Goal: Task Accomplishment & Management: Complete application form

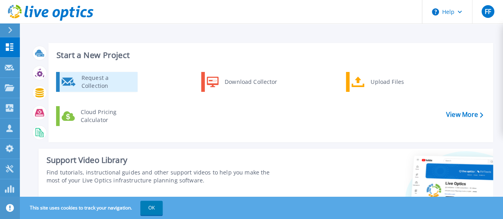
click at [98, 81] on div "Request a Collection" at bounding box center [107, 82] width 58 height 16
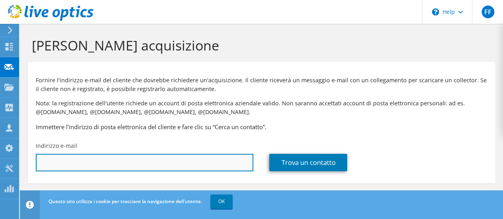
click at [62, 157] on input "text" at bounding box center [145, 163] width 218 height 18
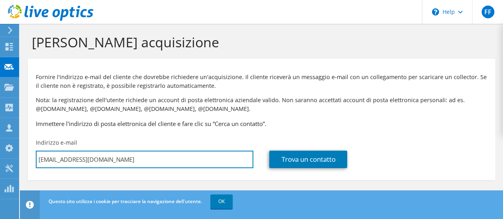
scroll to position [4, 0]
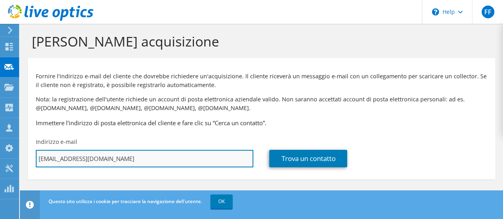
click at [70, 158] on input "giovanni@l23.it" at bounding box center [145, 159] width 218 height 18
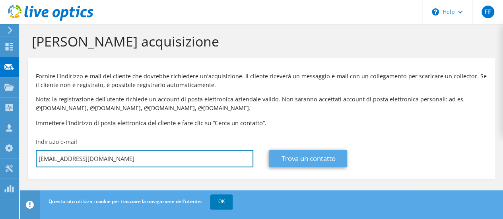
type input "giovanni@lisbona23.it"
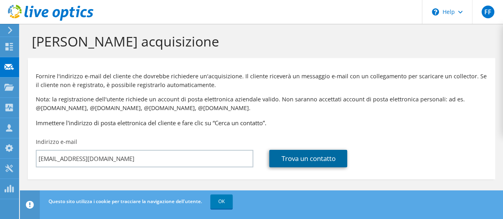
click at [303, 159] on link "Trova un contatto" at bounding box center [308, 159] width 78 height 18
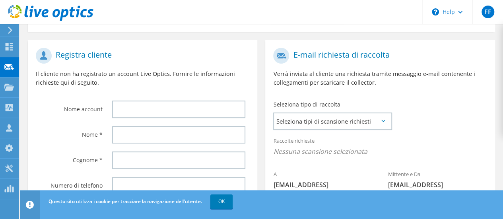
scroll to position [159, 0]
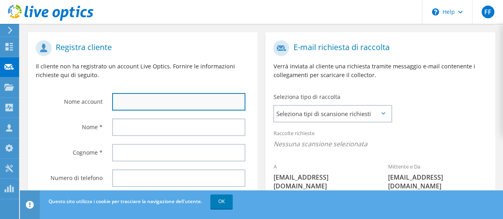
click at [124, 108] on input "text" at bounding box center [178, 102] width 133 height 18
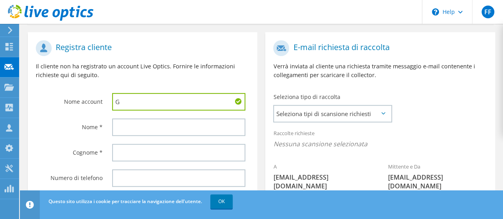
type input "Guarnieri"
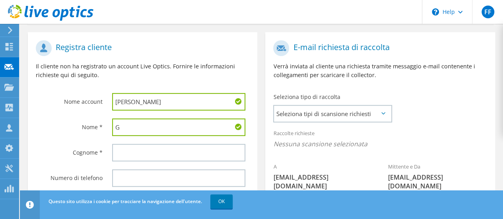
type input "Giovanni"
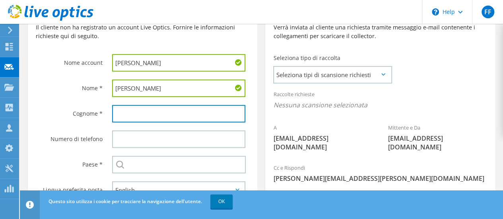
scroll to position [199, 0]
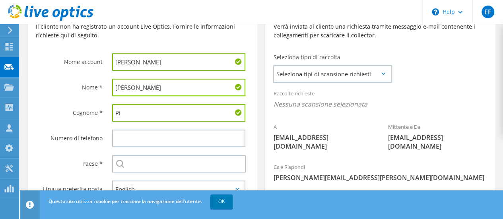
type input "Pica"
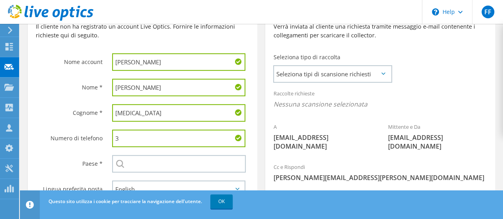
type input "3486465949"
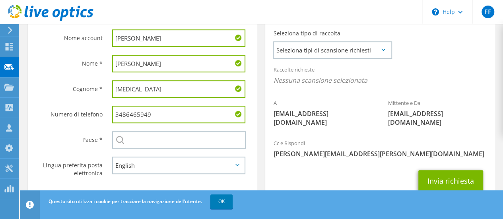
scroll to position [243, 0]
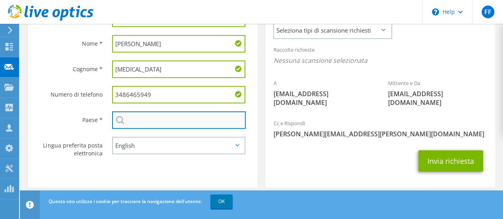
click at [159, 124] on input "text" at bounding box center [179, 120] width 134 height 18
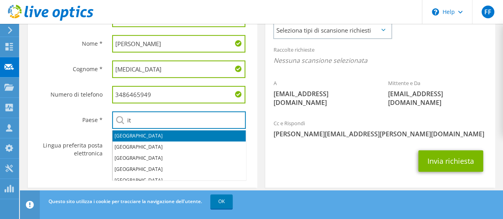
click at [130, 137] on li "Italia" at bounding box center [179, 135] width 133 height 11
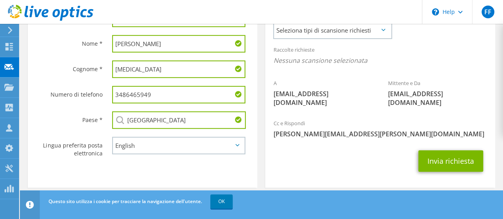
type input "Italia"
click at [131, 148] on select "English Deutsch Español Français Italiano Polski Português Русский 한국어 中文 日本語" at bounding box center [178, 146] width 133 height 18
select select "it-IT"
click at [112, 138] on select "English Deutsch Español Français Italiano Polski Português Русский 한국어 中文 日本語" at bounding box center [178, 146] width 133 height 18
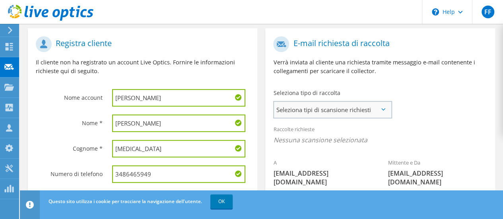
click at [376, 105] on span "Seleziona tipi di scansione richiesti" at bounding box center [332, 110] width 117 height 16
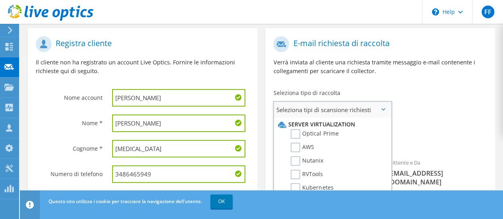
drag, startPoint x: 298, startPoint y: 133, endPoint x: 319, endPoint y: 128, distance: 21.4
click at [298, 133] on label "Optical Prime" at bounding box center [315, 134] width 48 height 10
click at [0, 0] on input "Optical Prime" at bounding box center [0, 0] width 0 height 0
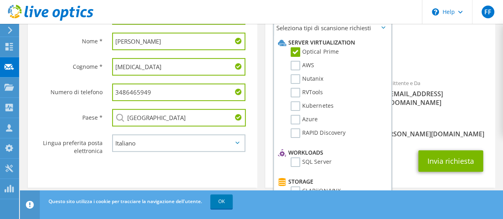
click at [432, 130] on span "[PERSON_NAME][EMAIL_ADDRESS][PERSON_NAME][DOMAIN_NAME]" at bounding box center [380, 134] width 214 height 9
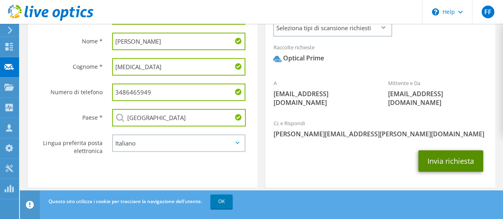
click at [448, 153] on button "Invia richiesta" at bounding box center [450, 160] width 65 height 21
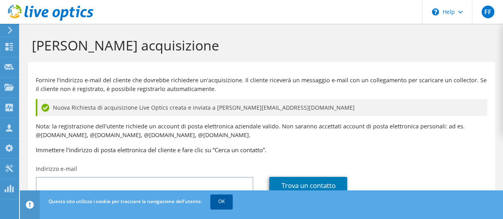
click at [220, 207] on link "OK" at bounding box center [221, 202] width 22 height 14
